Goal: Transaction & Acquisition: Subscribe to service/newsletter

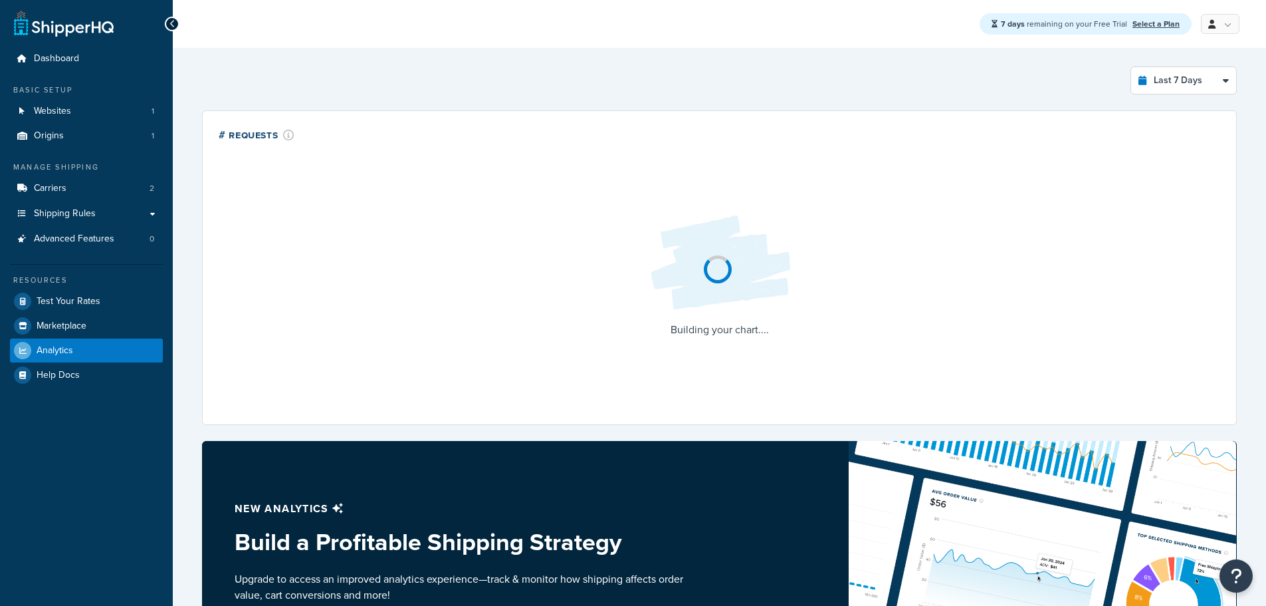
select select "last_7_days"
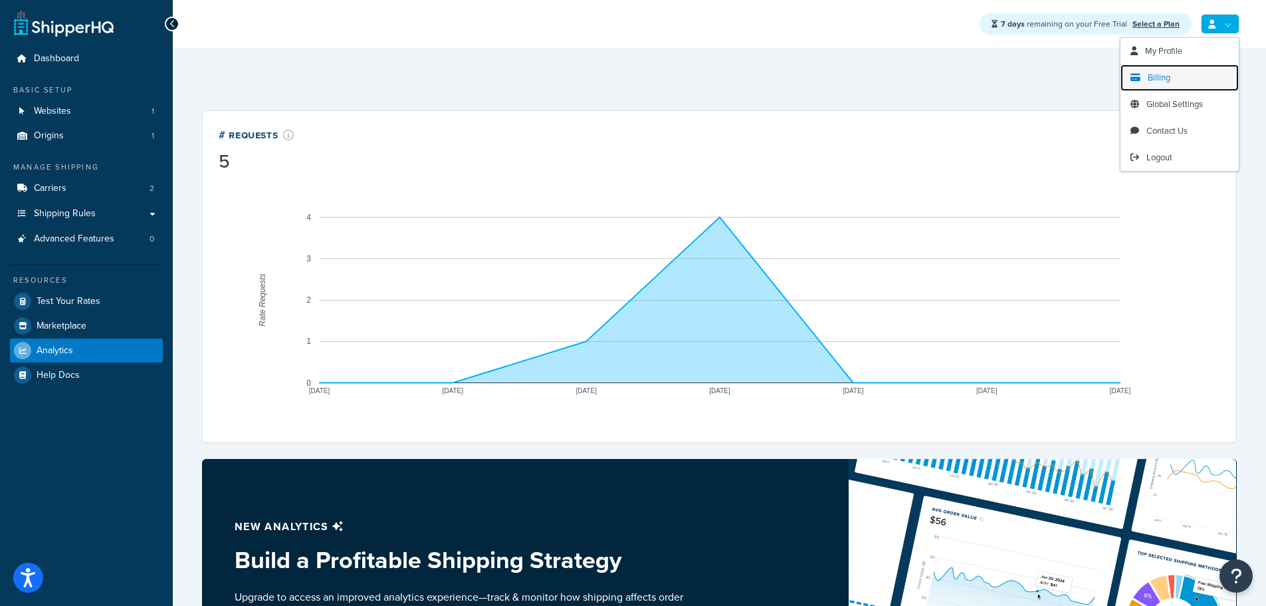
click at [1178, 74] on link "Billing" at bounding box center [1180, 77] width 118 height 27
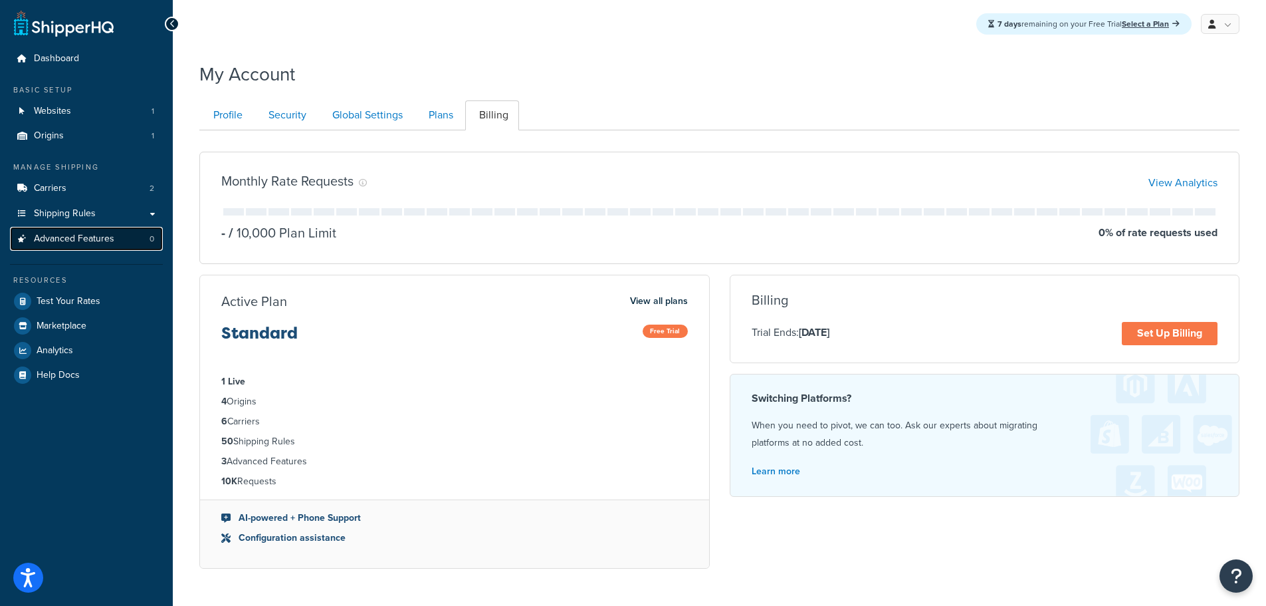
click at [100, 241] on span "Advanced Features" at bounding box center [74, 238] width 80 height 11
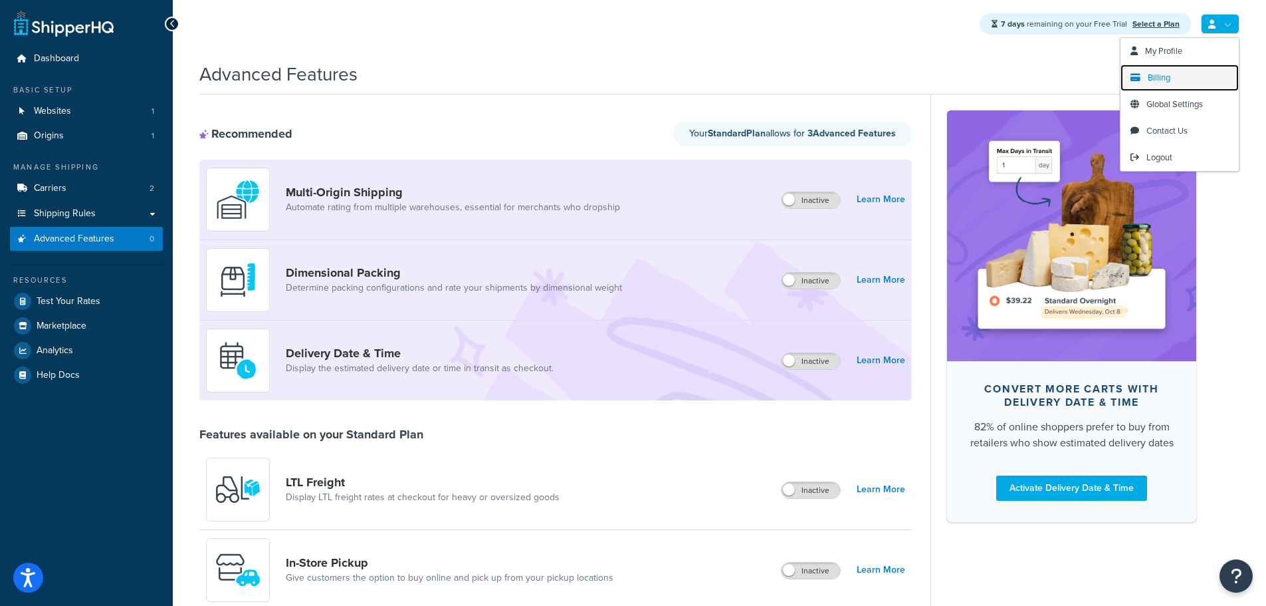
click at [1167, 79] on span "Billing" at bounding box center [1159, 77] width 23 height 13
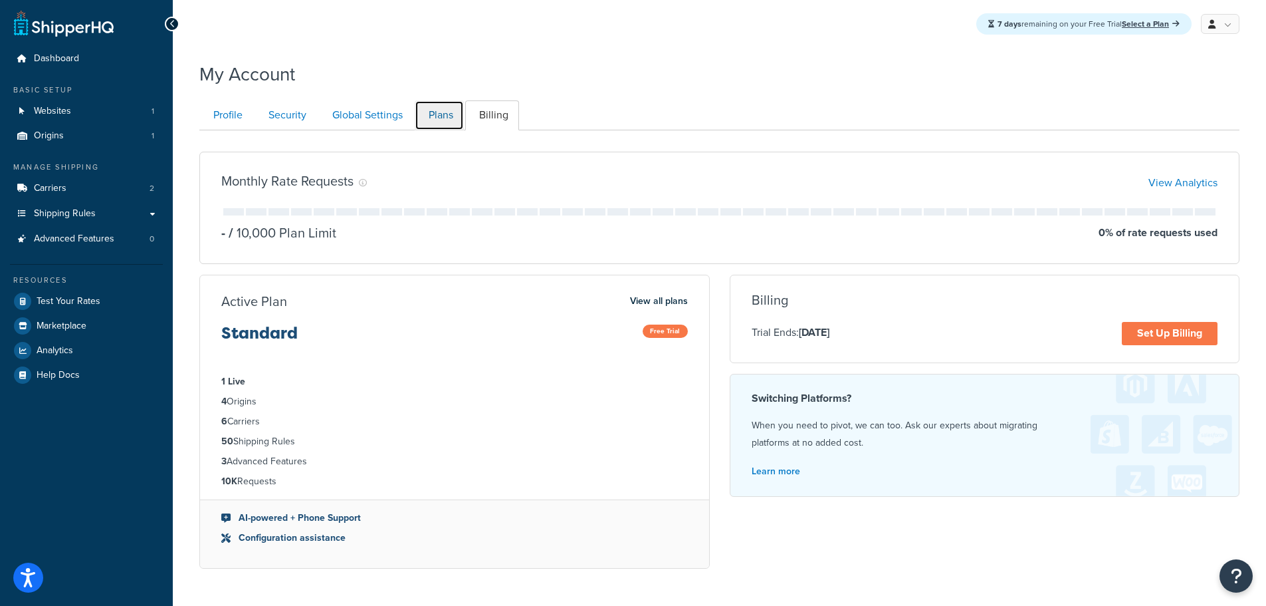
click at [437, 114] on link "Plans" at bounding box center [439, 115] width 49 height 30
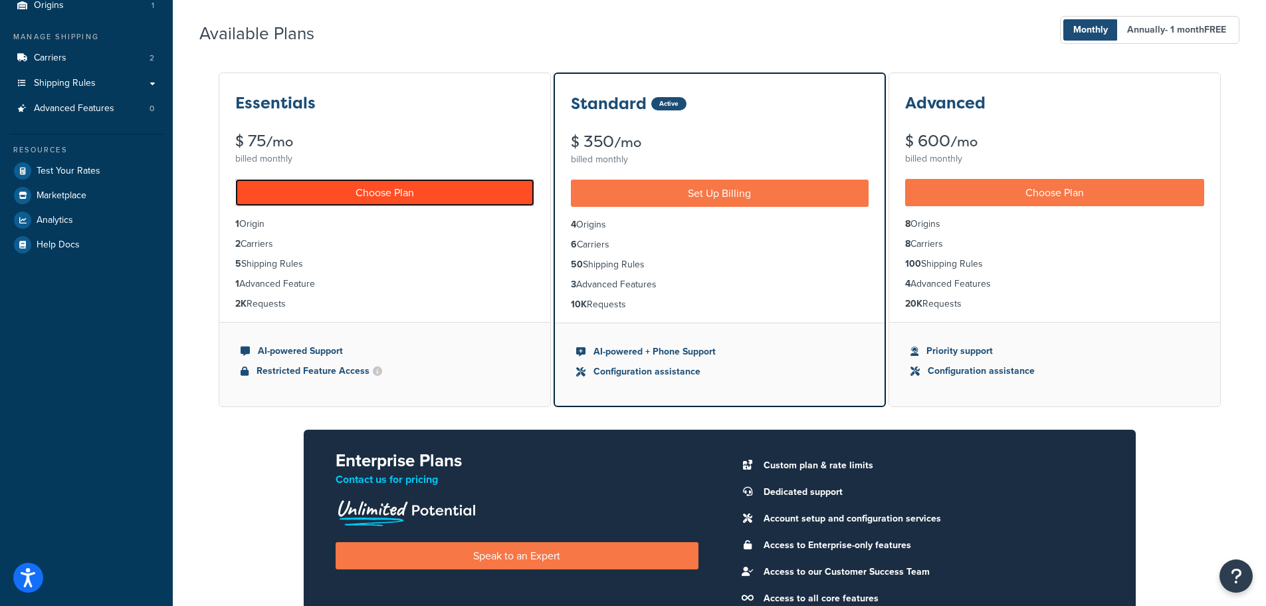
drag, startPoint x: 399, startPoint y: 193, endPoint x: 576, endPoint y: 225, distance: 179.8
click at [401, 195] on link "Choose Plan" at bounding box center [384, 192] width 299 height 27
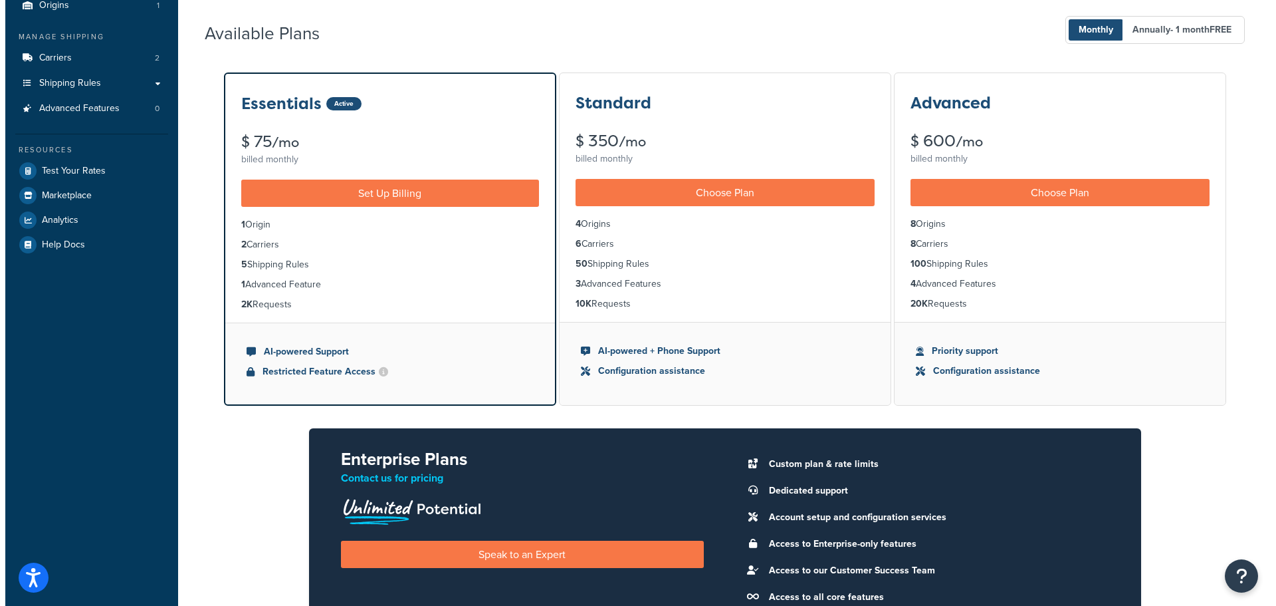
scroll to position [0, 0]
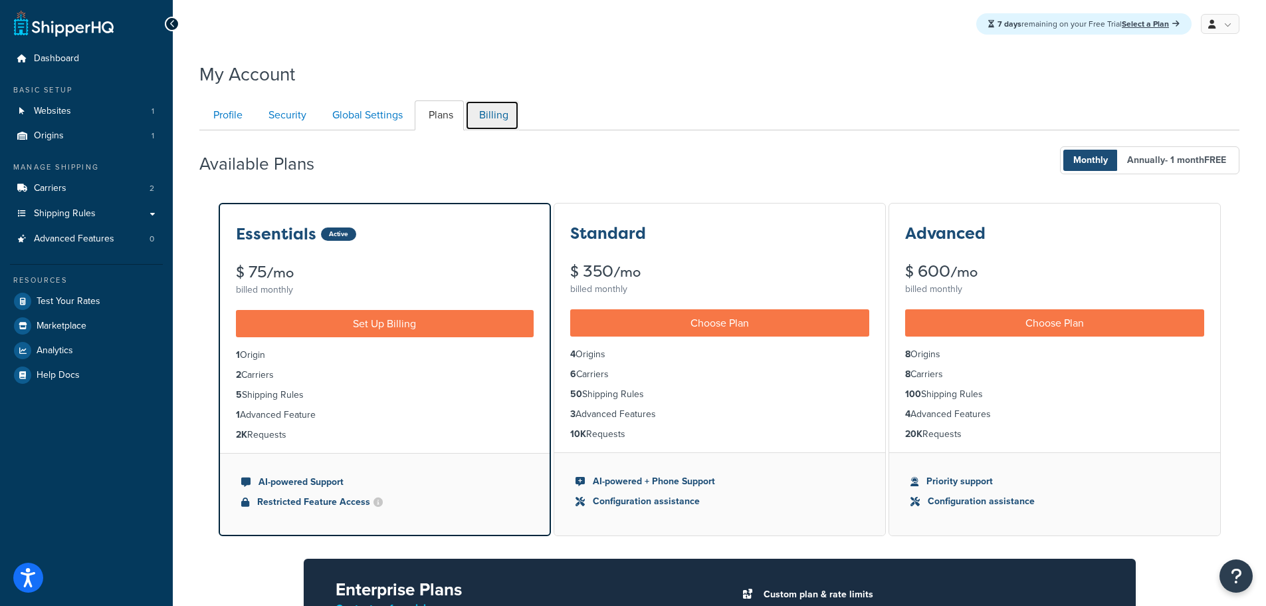
click at [499, 117] on link "Billing" at bounding box center [492, 115] width 54 height 30
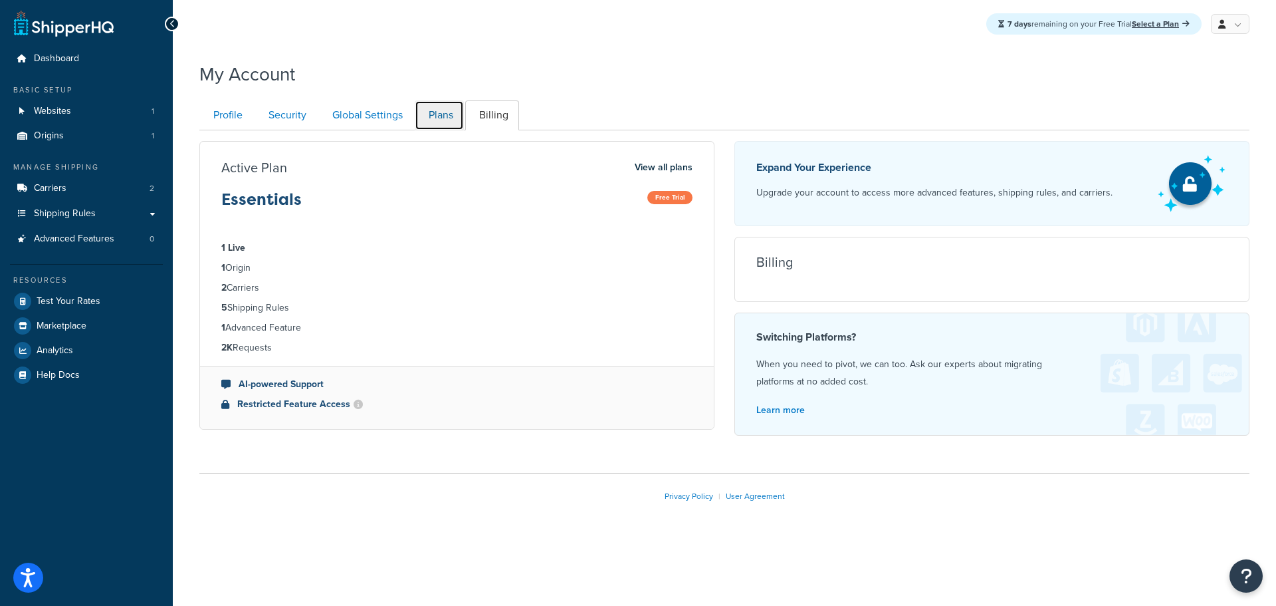
click at [445, 112] on link "Plans" at bounding box center [439, 115] width 49 height 30
